Goal: Information Seeking & Learning: Find specific page/section

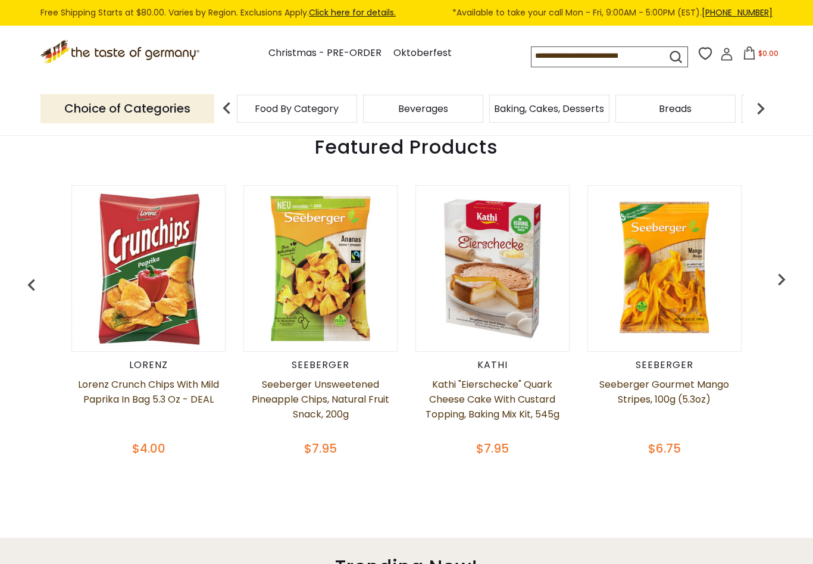
scroll to position [466, 0]
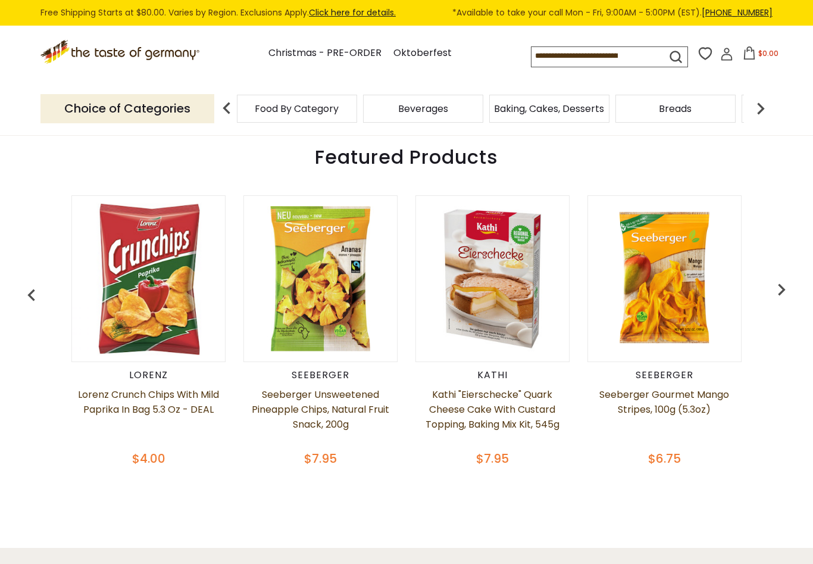
click at [763, 102] on img at bounding box center [761, 108] width 24 height 24
click at [199, 107] on div "Cookies" at bounding box center [139, 109] width 120 height 28
click at [203, 110] on span "Coffee, Cocoa & Tea" at bounding box center [154, 108] width 97 height 9
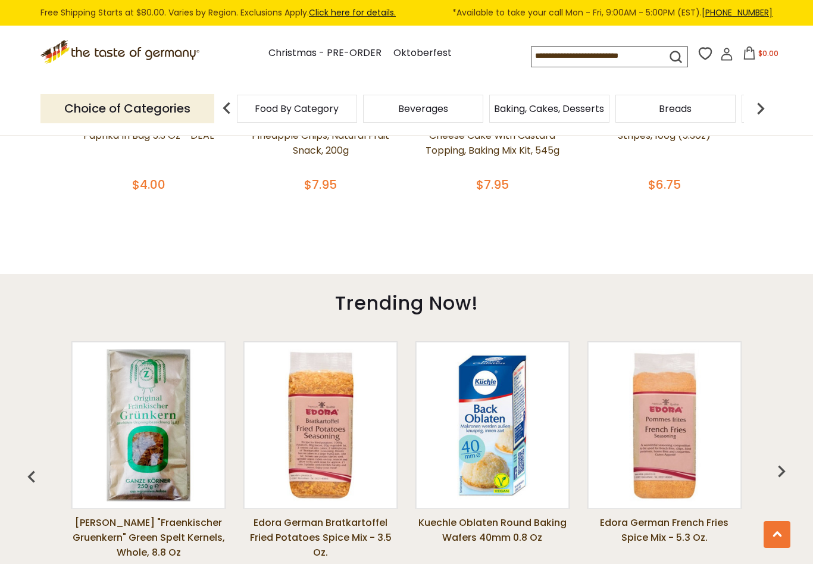
click at [768, 105] on img at bounding box center [761, 108] width 24 height 24
click at [763, 107] on img at bounding box center [761, 108] width 24 height 24
click at [764, 110] on img at bounding box center [761, 108] width 24 height 24
click at [759, 108] on img at bounding box center [761, 108] width 24 height 24
click at [372, 107] on span "Condiments, Seasonings" at bounding box center [314, 109] width 113 height 18
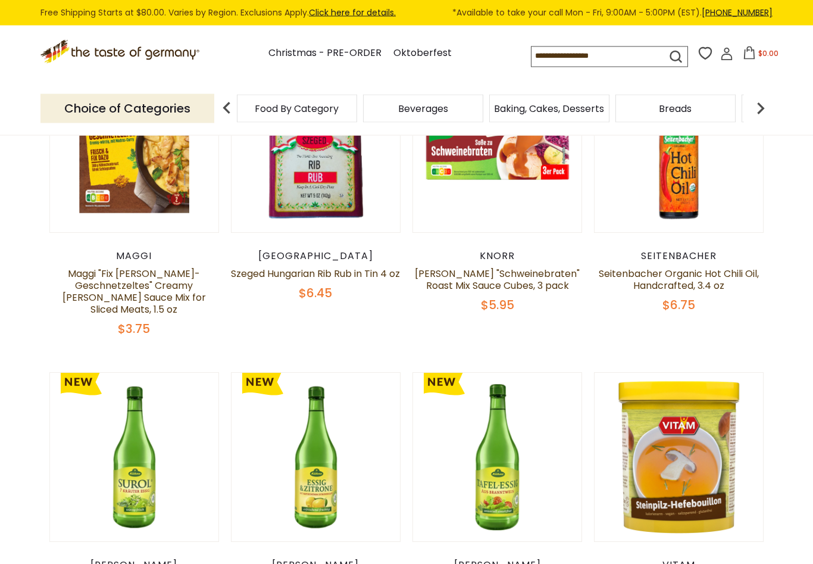
scroll to position [395, 0]
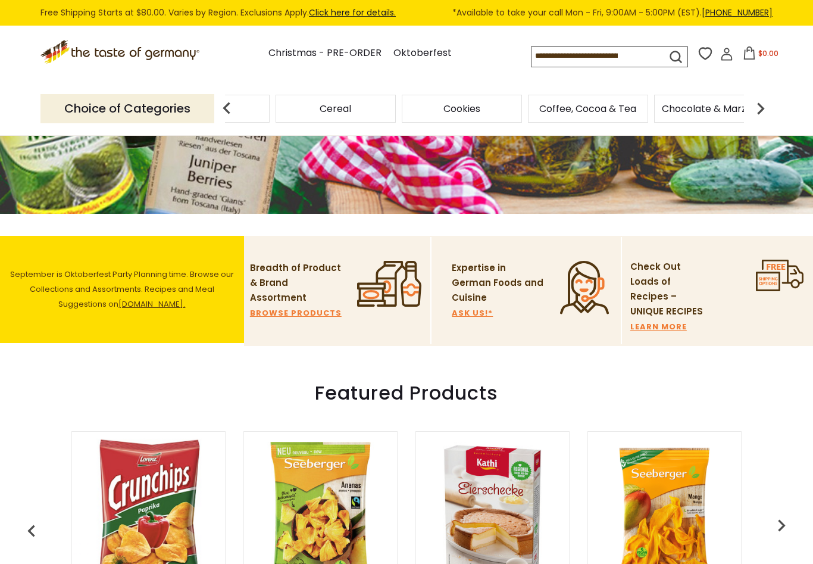
scroll to position [249, 0]
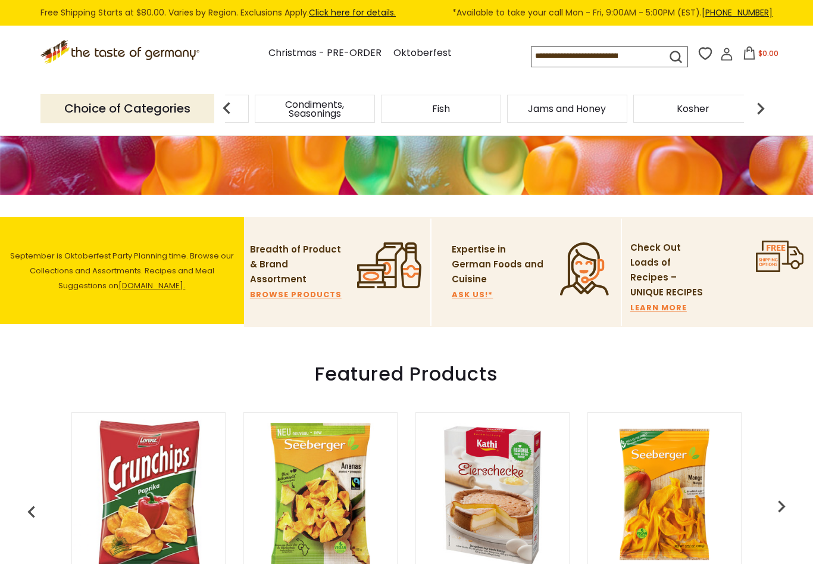
click at [372, 108] on span "Condiments, Seasonings" at bounding box center [314, 109] width 113 height 18
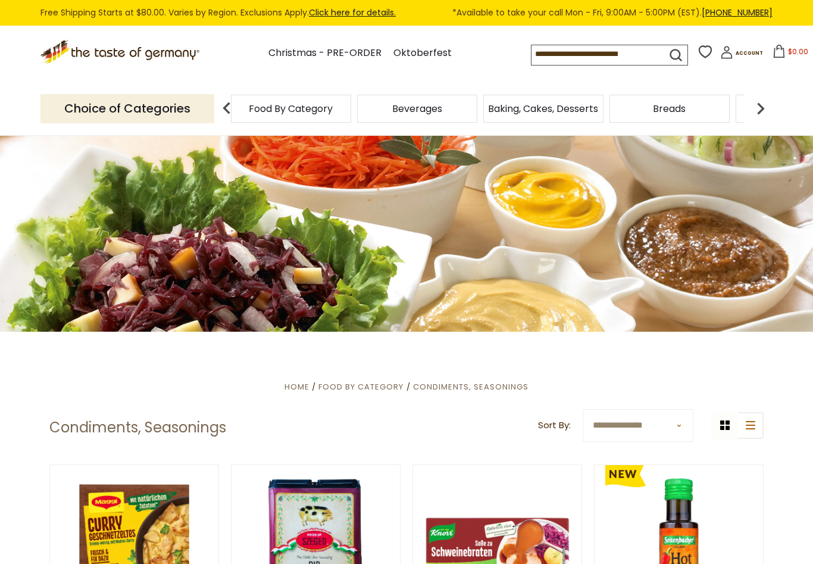
scroll to position [5, 0]
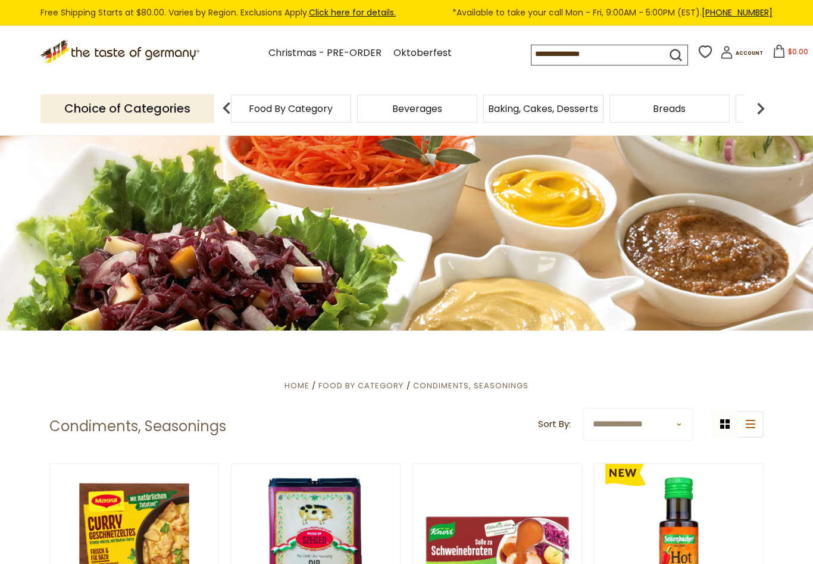
click at [800, 121] on header "Free Shipping Starts at $80.00. Varies by Region. Exclusions Apply. Click here …" at bounding box center [406, 68] width 813 height 136
click at [753, 110] on img at bounding box center [761, 108] width 24 height 24
click at [226, 97] on img at bounding box center [227, 108] width 24 height 24
click at [232, 102] on img at bounding box center [227, 108] width 24 height 24
click at [756, 105] on img at bounding box center [761, 108] width 24 height 24
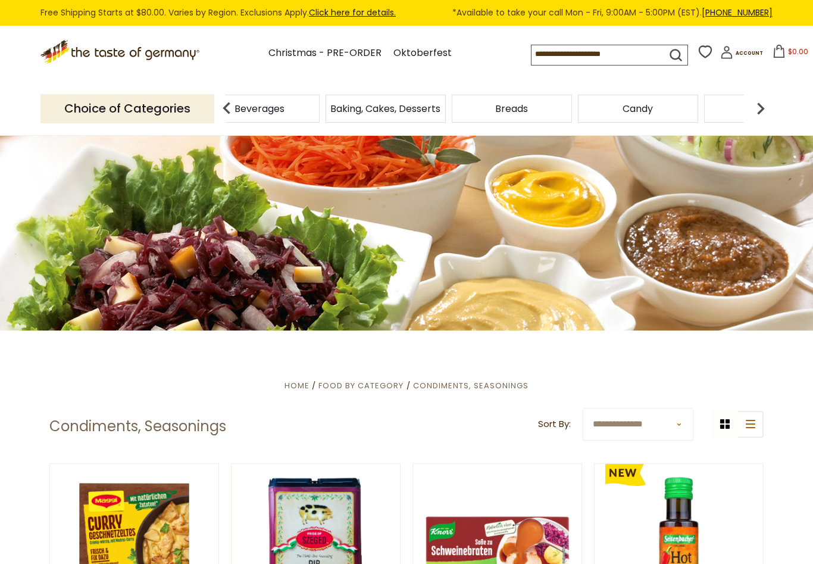
click at [762, 103] on img at bounding box center [761, 108] width 24 height 24
click at [766, 100] on img at bounding box center [761, 108] width 24 height 24
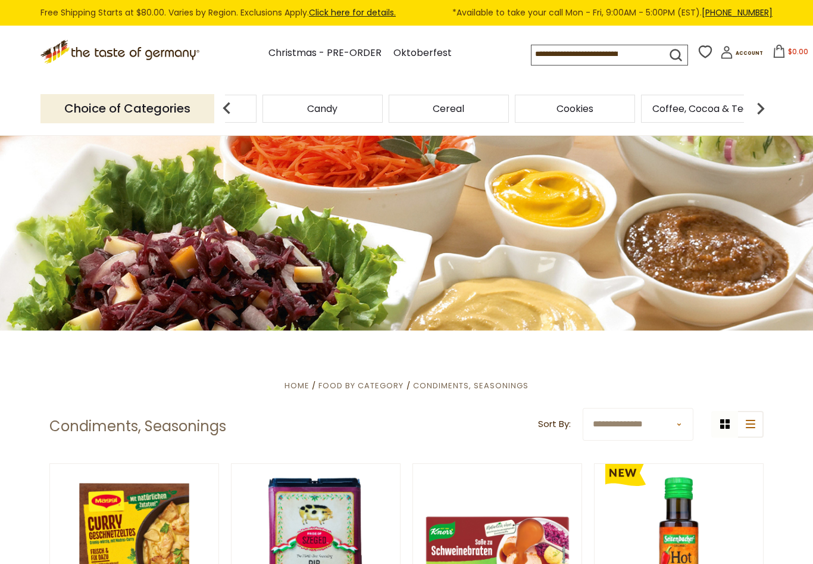
click at [760, 108] on img at bounding box center [761, 108] width 24 height 24
click at [372, 104] on span "Condiments, Seasonings" at bounding box center [314, 109] width 113 height 18
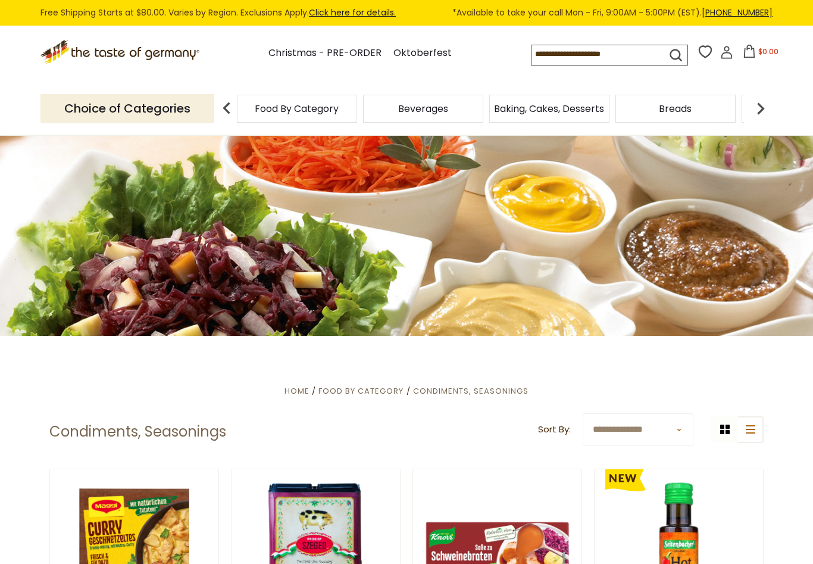
click at [224, 113] on img at bounding box center [227, 108] width 24 height 24
click at [219, 111] on img at bounding box center [227, 108] width 24 height 24
click at [233, 107] on img at bounding box center [227, 108] width 24 height 24
click at [220, 107] on img at bounding box center [227, 108] width 24 height 24
click at [216, 106] on img at bounding box center [227, 108] width 24 height 24
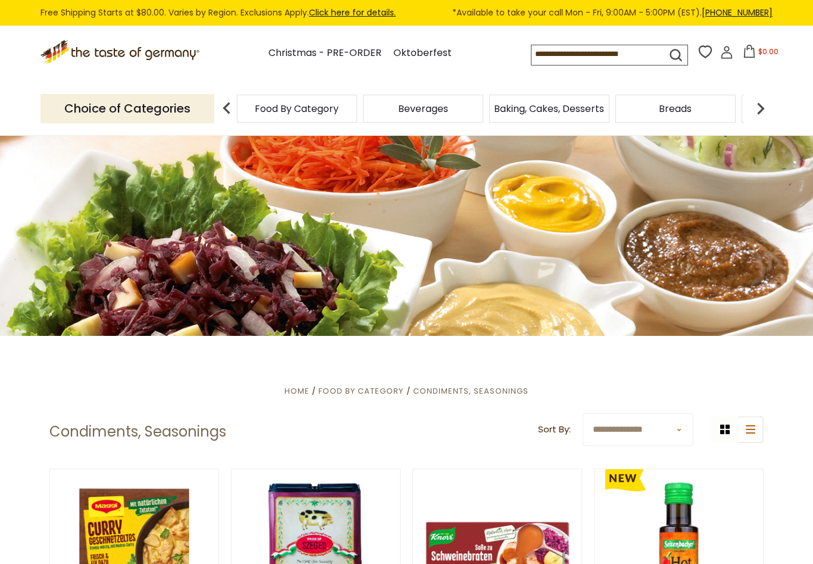
click at [224, 108] on img at bounding box center [227, 108] width 24 height 24
click at [175, 115] on p "Choice of Categories" at bounding box center [127, 108] width 174 height 29
click at [233, 108] on img at bounding box center [227, 108] width 24 height 24
click at [765, 107] on img at bounding box center [761, 108] width 24 height 24
click at [764, 112] on img at bounding box center [761, 108] width 24 height 24
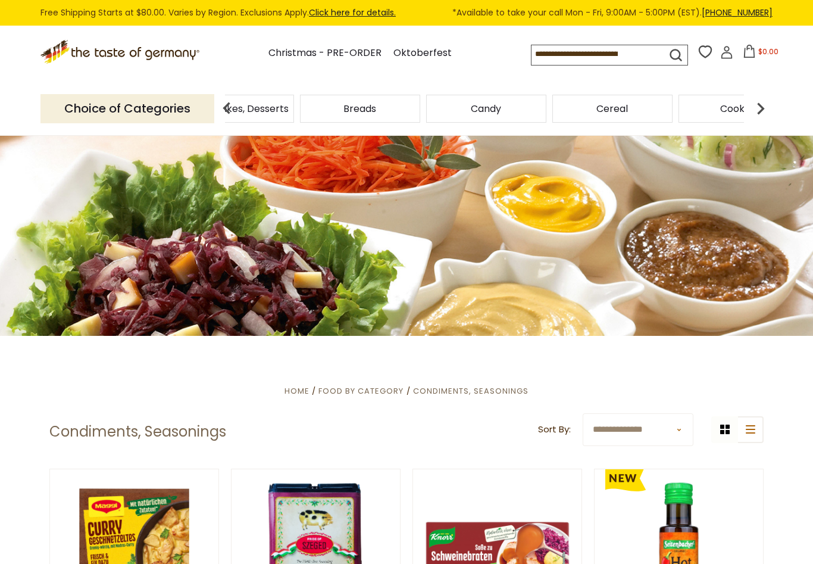
click at [772, 103] on img at bounding box center [761, 108] width 24 height 24
click at [769, 102] on img at bounding box center [761, 108] width 24 height 24
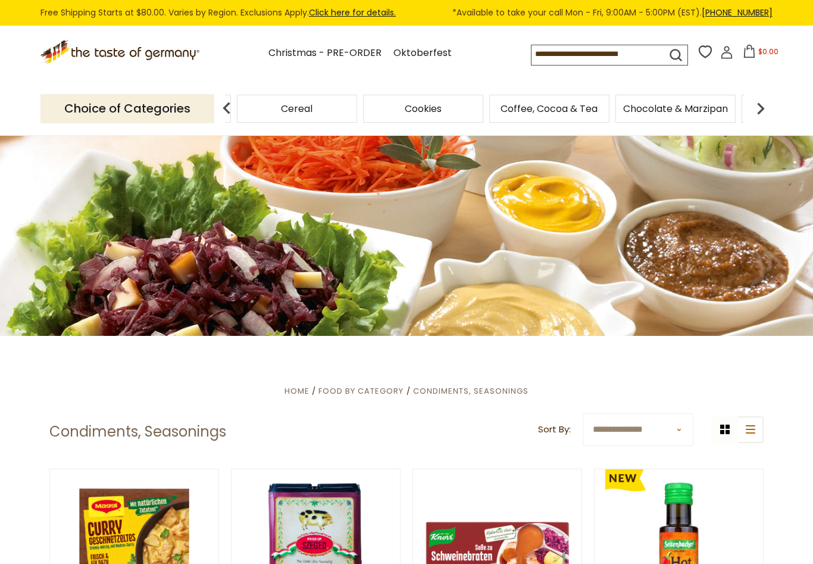
click at [535, 52] on input at bounding box center [588, 53] width 113 height 17
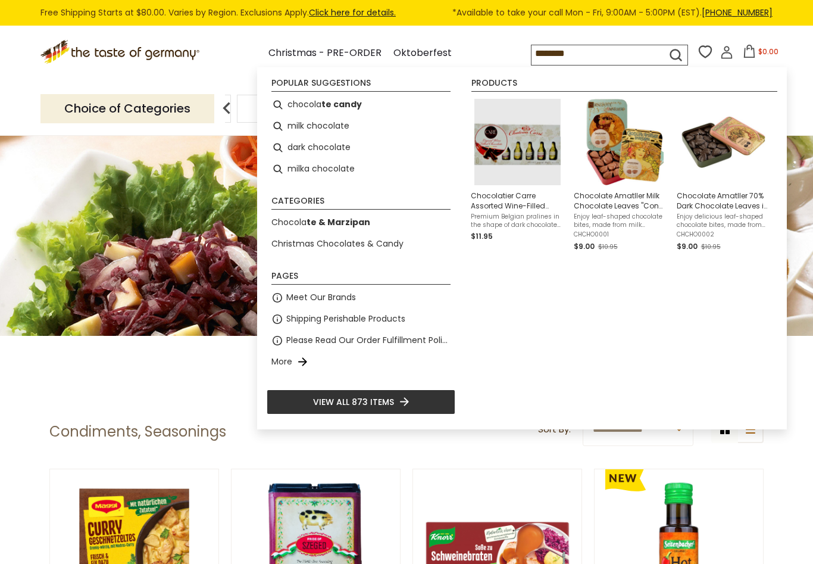
type input "*********"
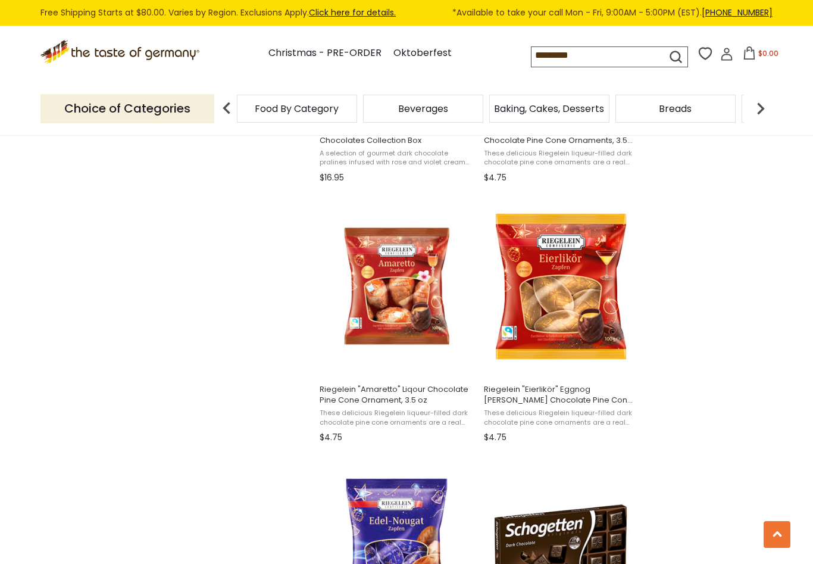
scroll to position [1199, 0]
click at [551, 60] on input "*********" at bounding box center [588, 55] width 113 height 17
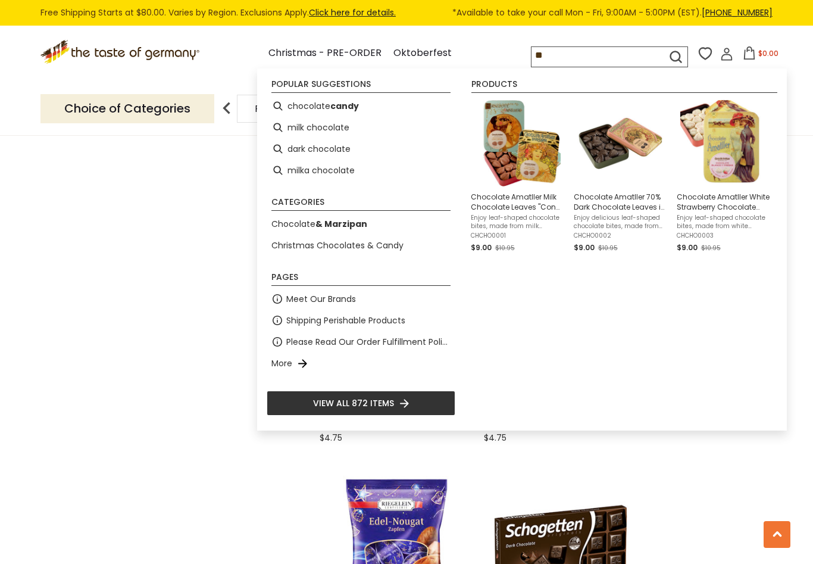
type input "*"
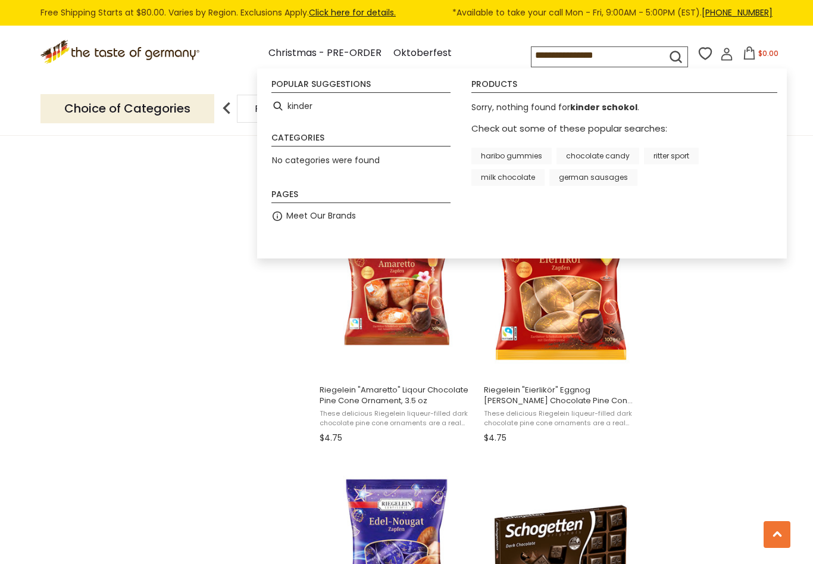
type input "**********"
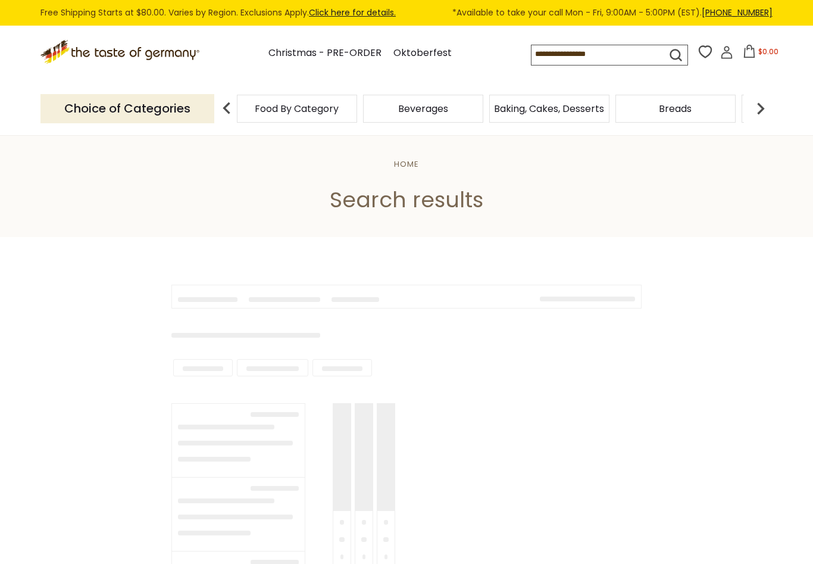
type input "**********"
type input "*********"
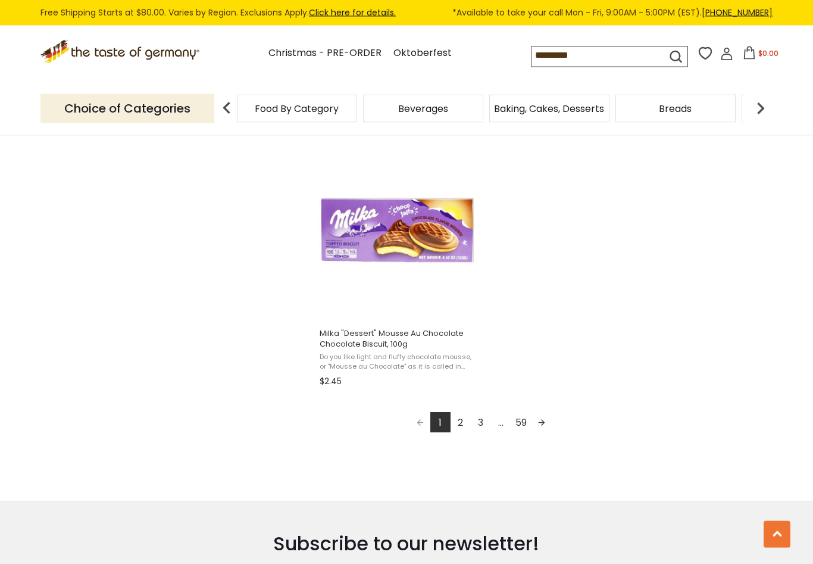
scroll to position [2032, 0]
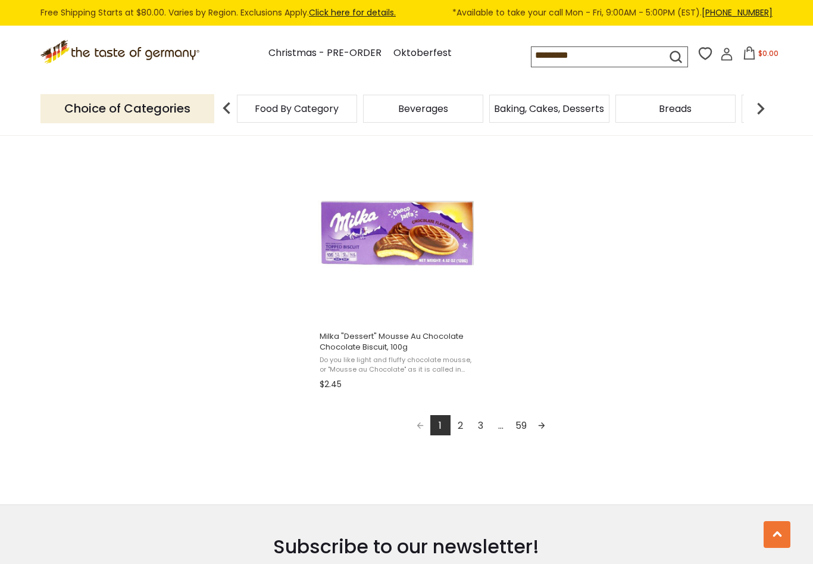
click at [544, 431] on link "Next page" at bounding box center [542, 425] width 20 height 20
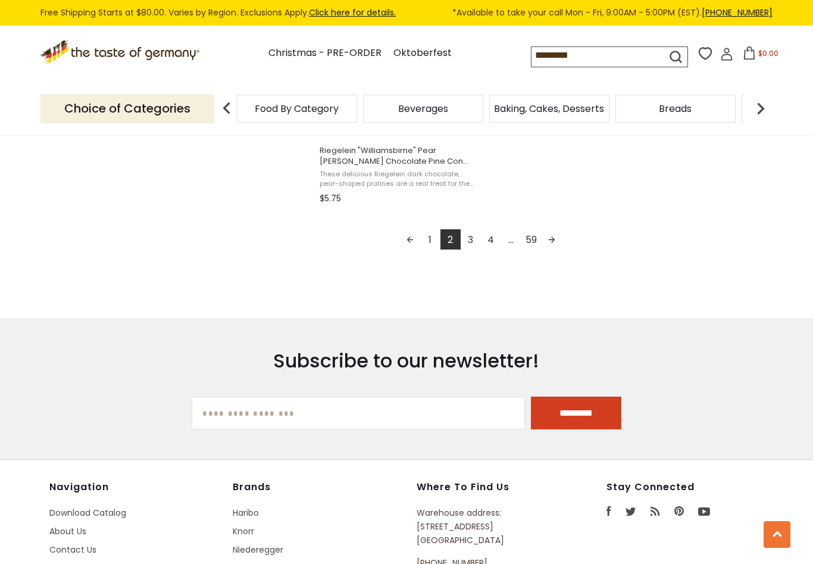
scroll to position [2158, 0]
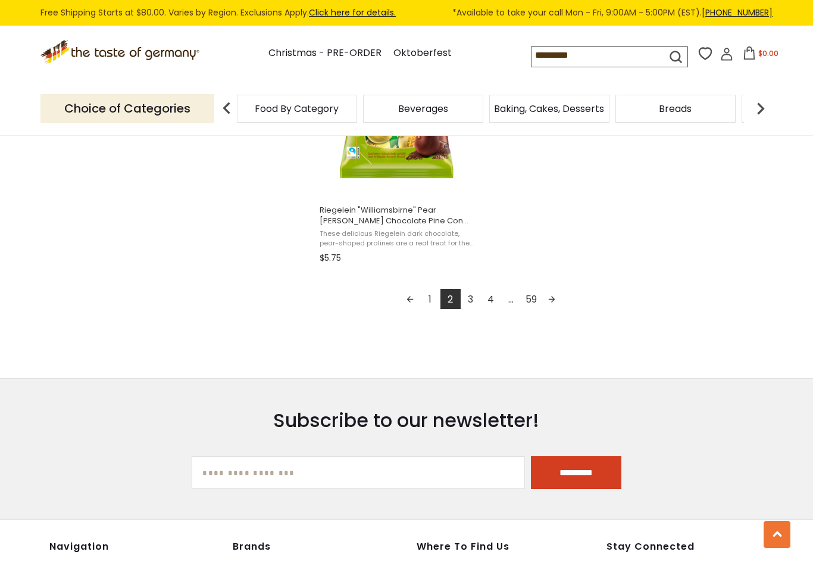
click at [473, 302] on link "3" at bounding box center [471, 299] width 20 height 20
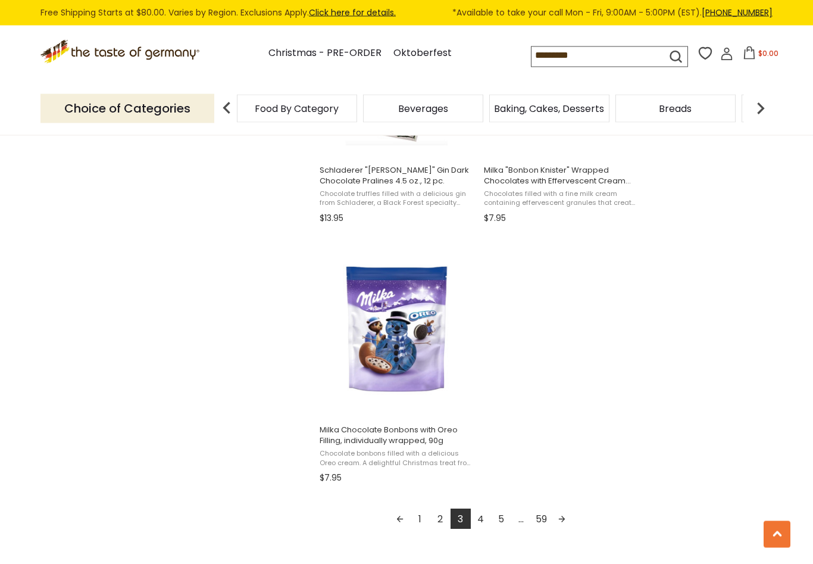
scroll to position [1945, 0]
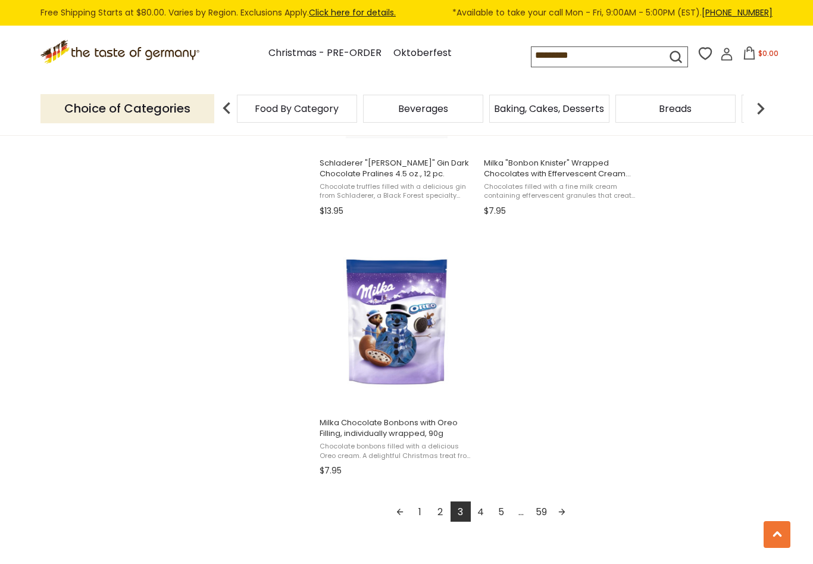
click at [564, 517] on link "Next page" at bounding box center [562, 511] width 20 height 20
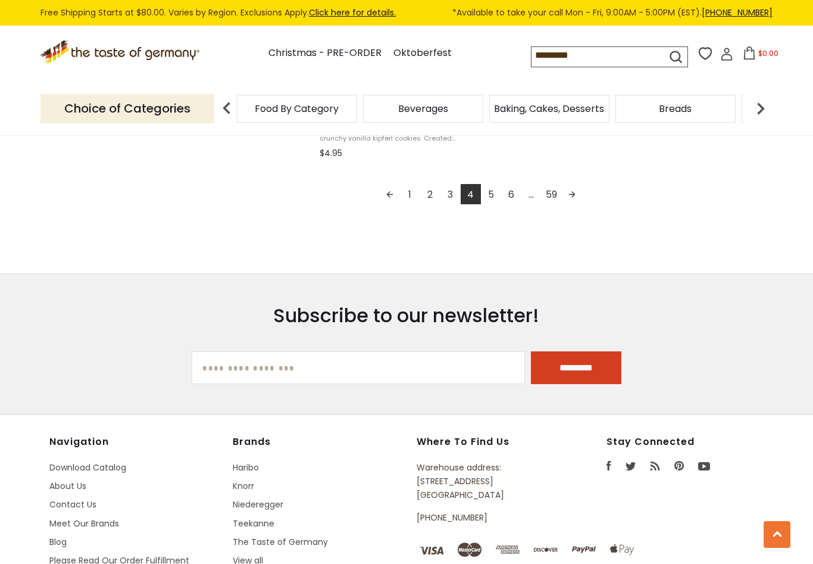
scroll to position [2262, 0]
click at [581, 199] on link "Next page" at bounding box center [572, 195] width 20 height 20
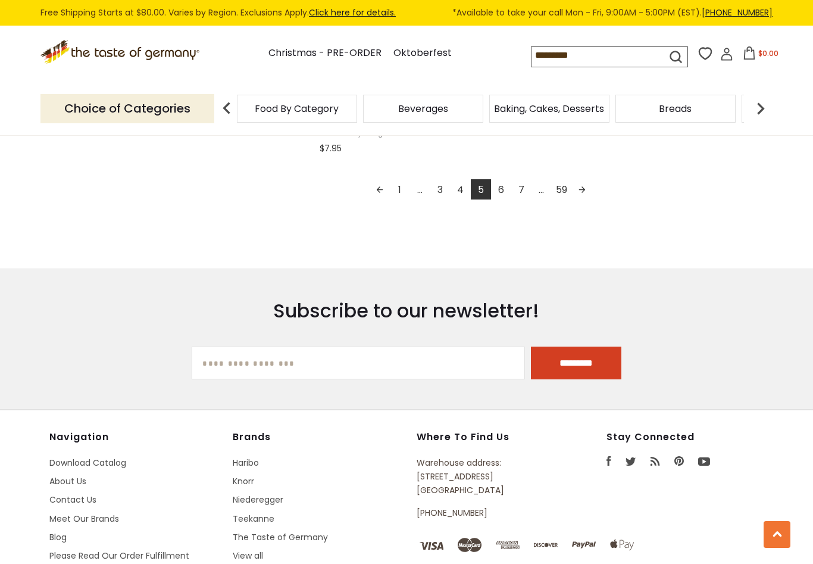
scroll to position [2263, 0]
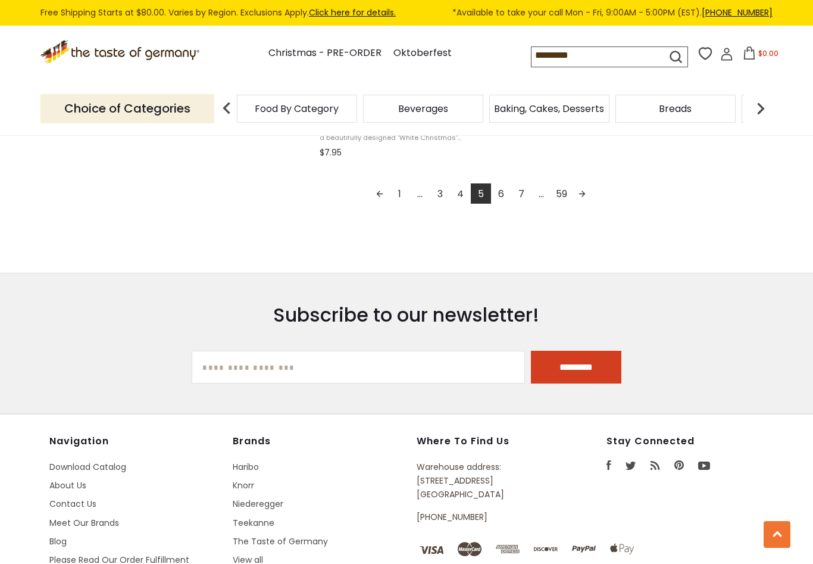
click at [582, 198] on link "Next page" at bounding box center [582, 193] width 20 height 20
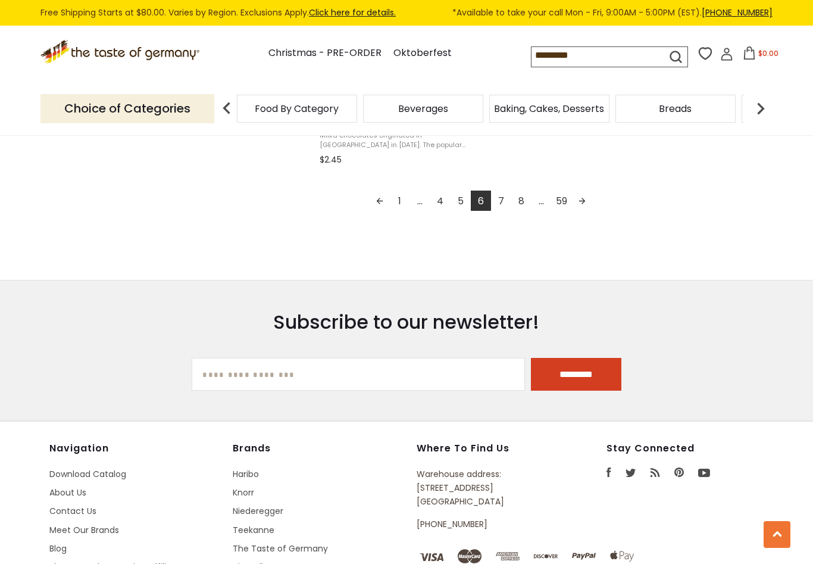
scroll to position [2366, 0]
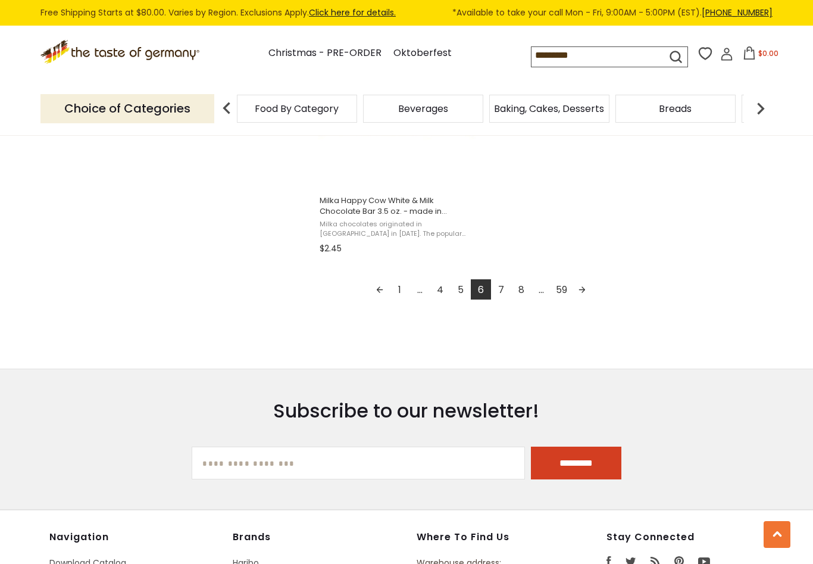
click at [579, 291] on link "Next page" at bounding box center [582, 289] width 20 height 20
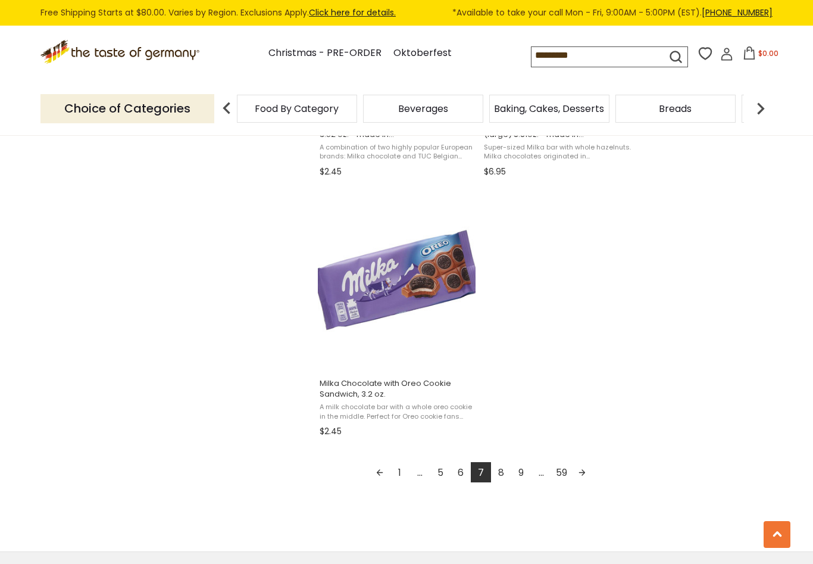
scroll to position [2010, 0]
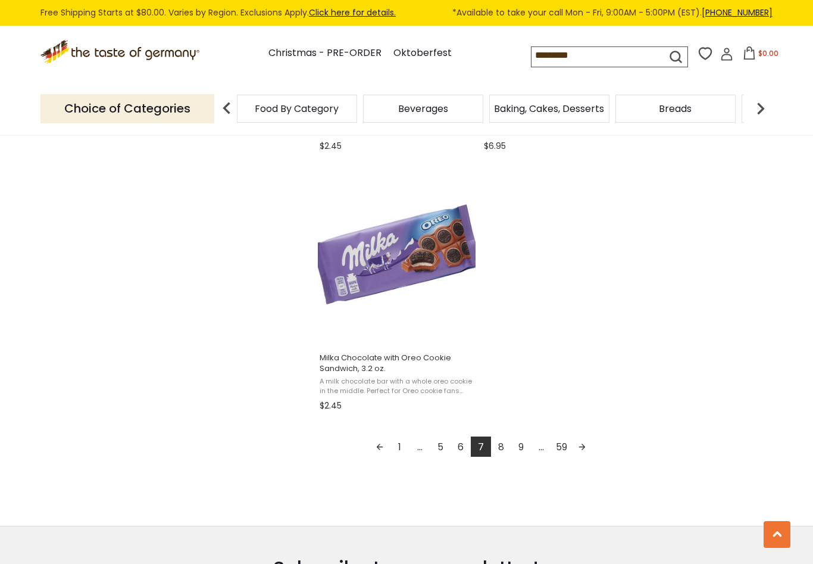
click at [582, 451] on link "Next page" at bounding box center [582, 446] width 20 height 20
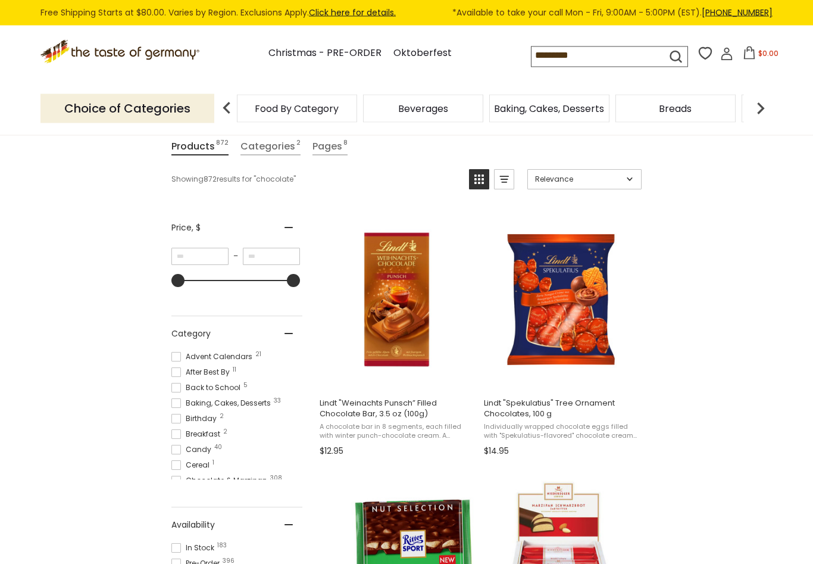
scroll to position [146, 0]
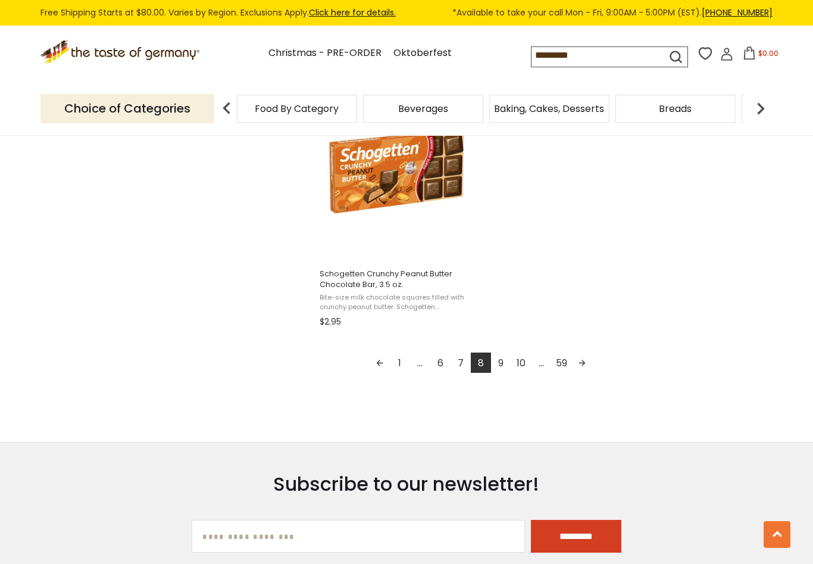
click at [585, 372] on link "Next page" at bounding box center [582, 363] width 20 height 20
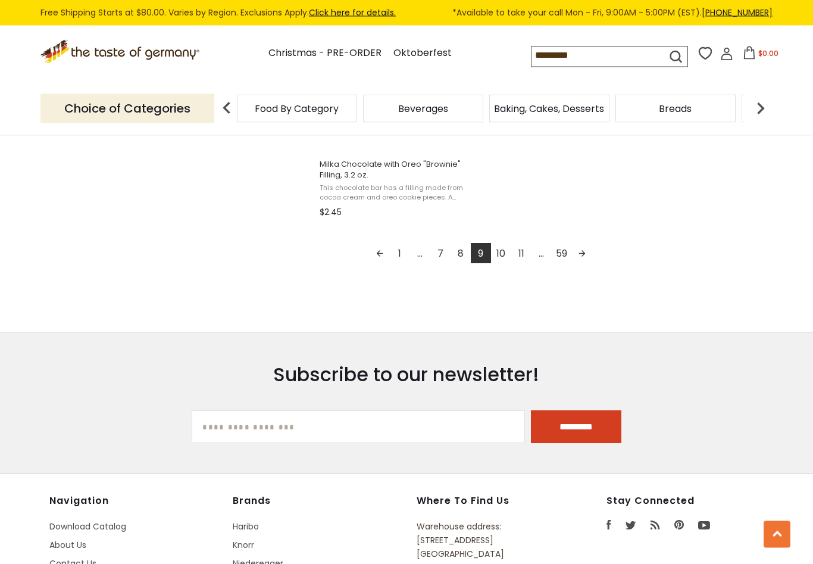
scroll to position [2304, 0]
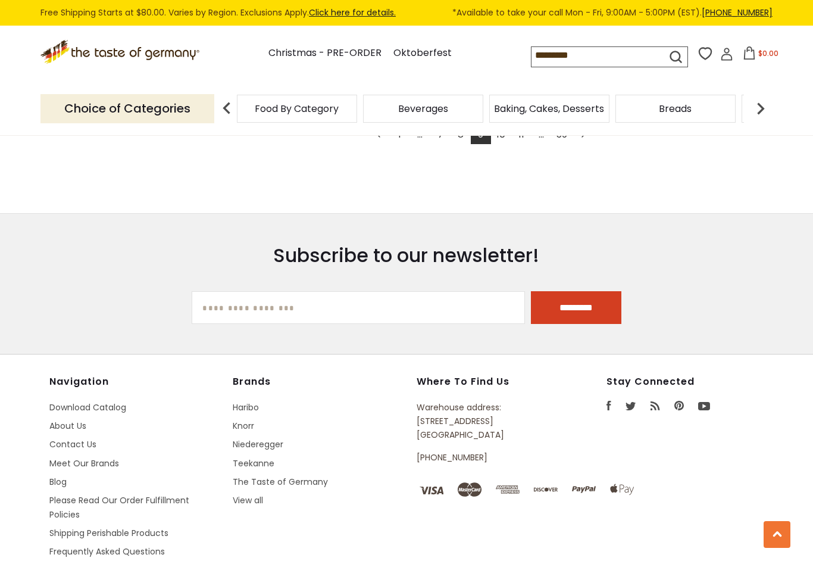
scroll to position [2324, 0]
